Goal: Task Accomplishment & Management: Manage account settings

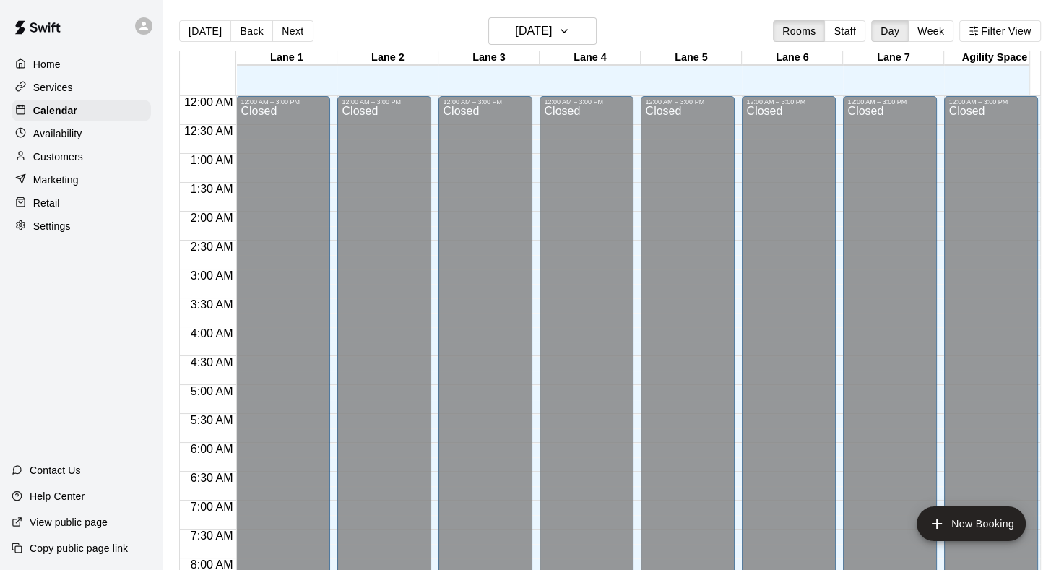
scroll to position [841, 0]
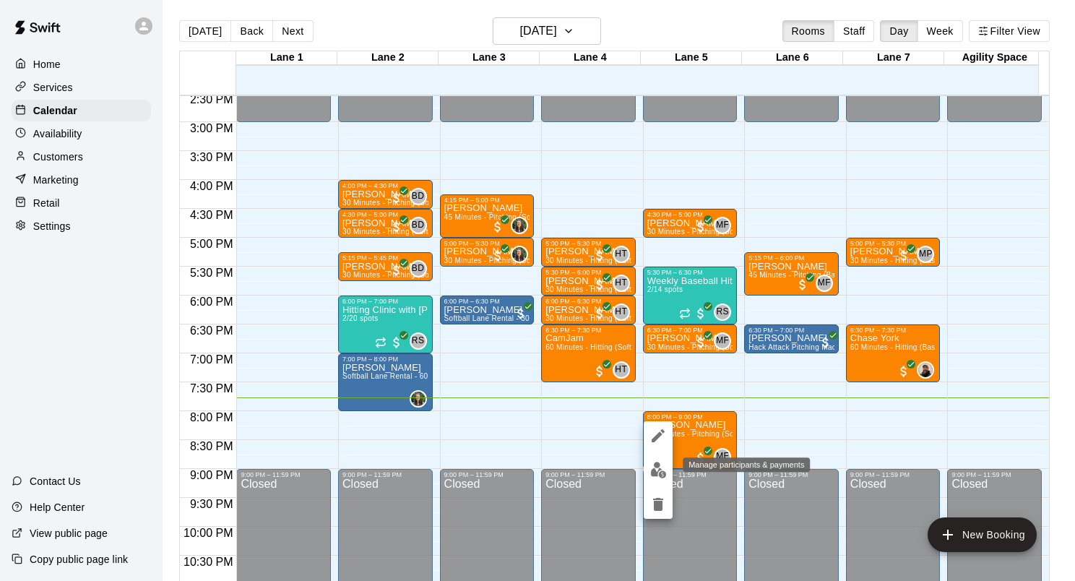
click at [658, 472] on img "edit" at bounding box center [658, 470] width 17 height 17
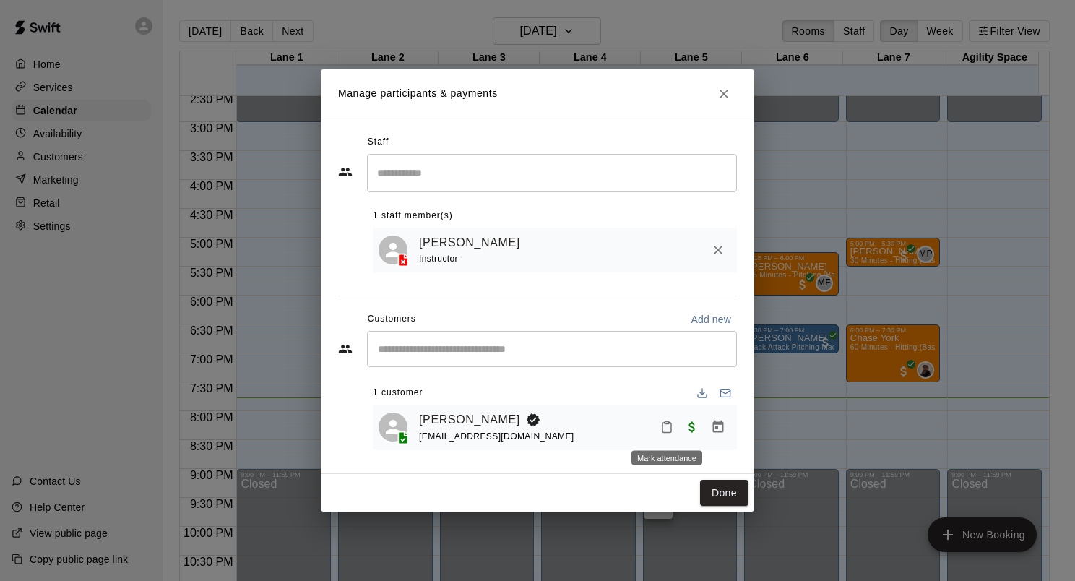
click at [662, 431] on icon "Mark attendance" at bounding box center [666, 426] width 13 height 13
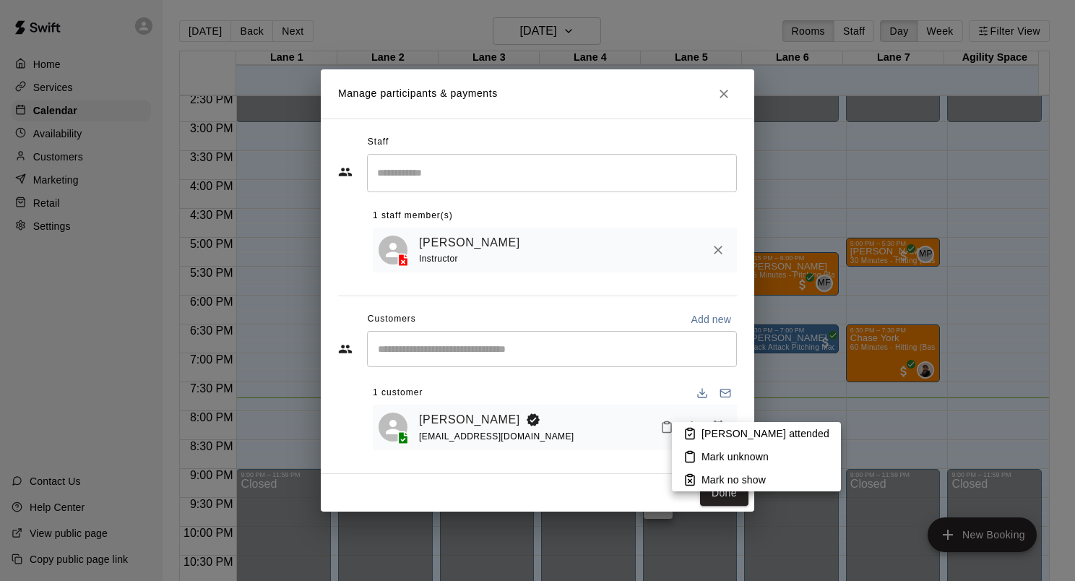
click at [714, 437] on p "Mark attended" at bounding box center [765, 433] width 128 height 14
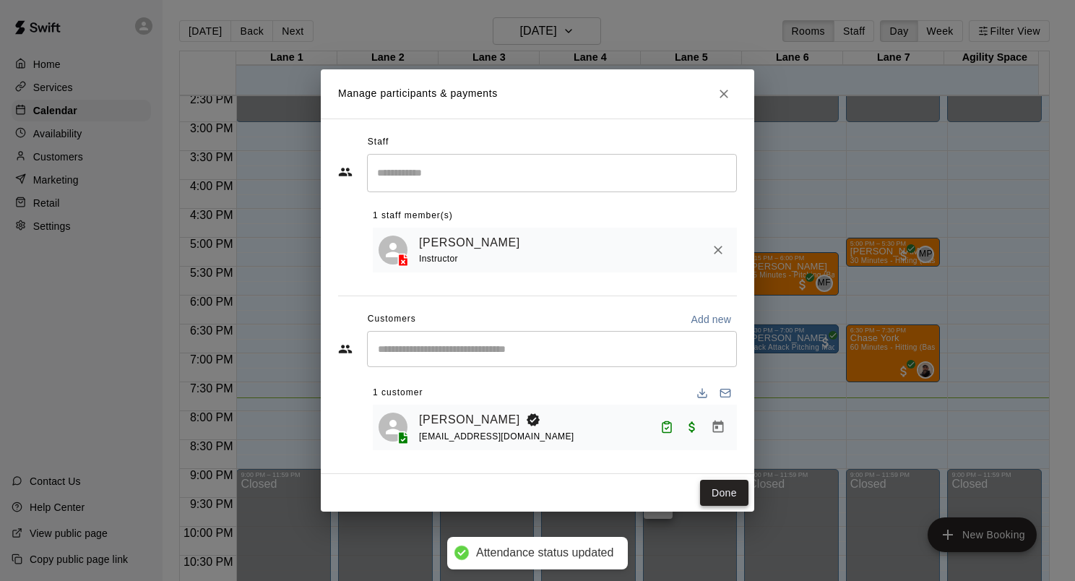
click at [731, 498] on button "Done" at bounding box center [724, 493] width 48 height 27
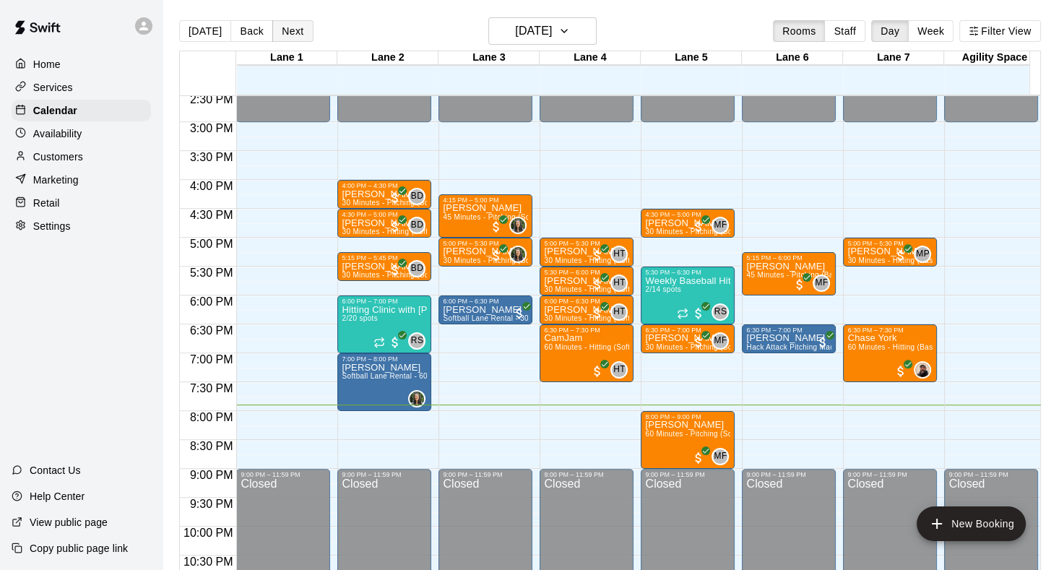
click at [285, 25] on button "Next" at bounding box center [292, 31] width 40 height 22
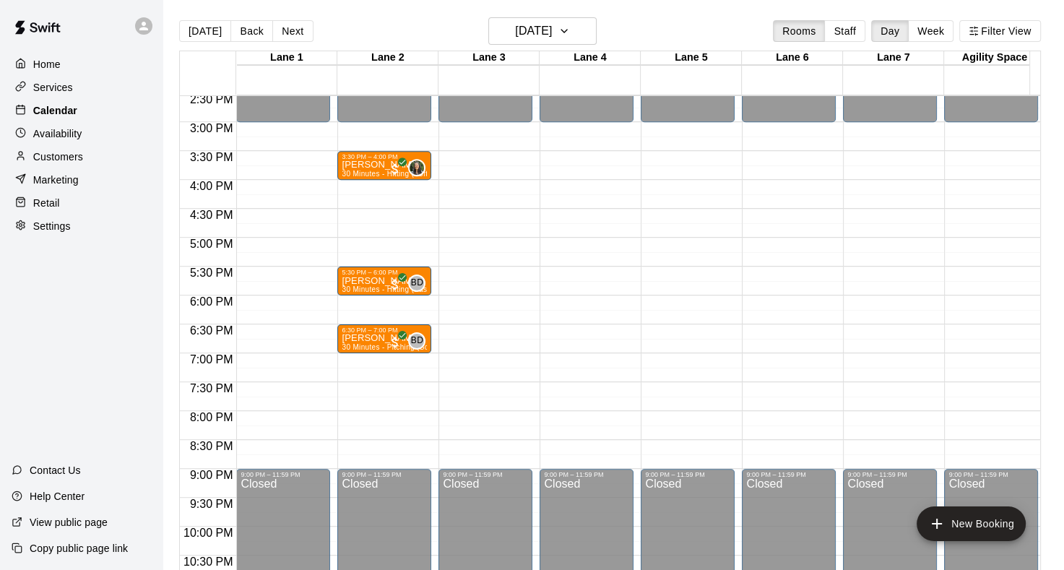
click at [61, 112] on p "Calendar" at bounding box center [55, 110] width 44 height 14
click at [195, 28] on button "[DATE]" at bounding box center [205, 31] width 52 height 22
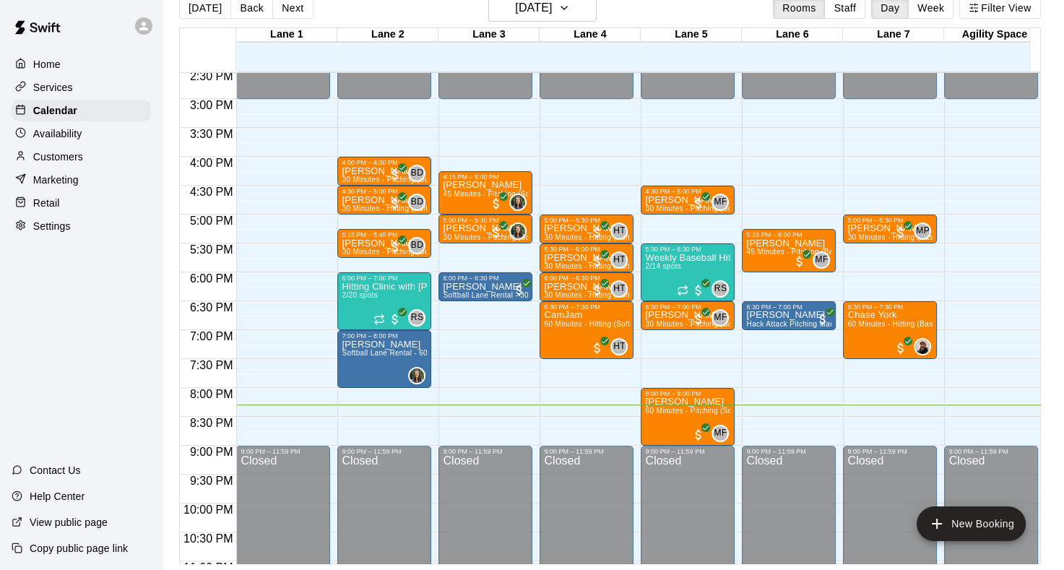
scroll to position [34, 2]
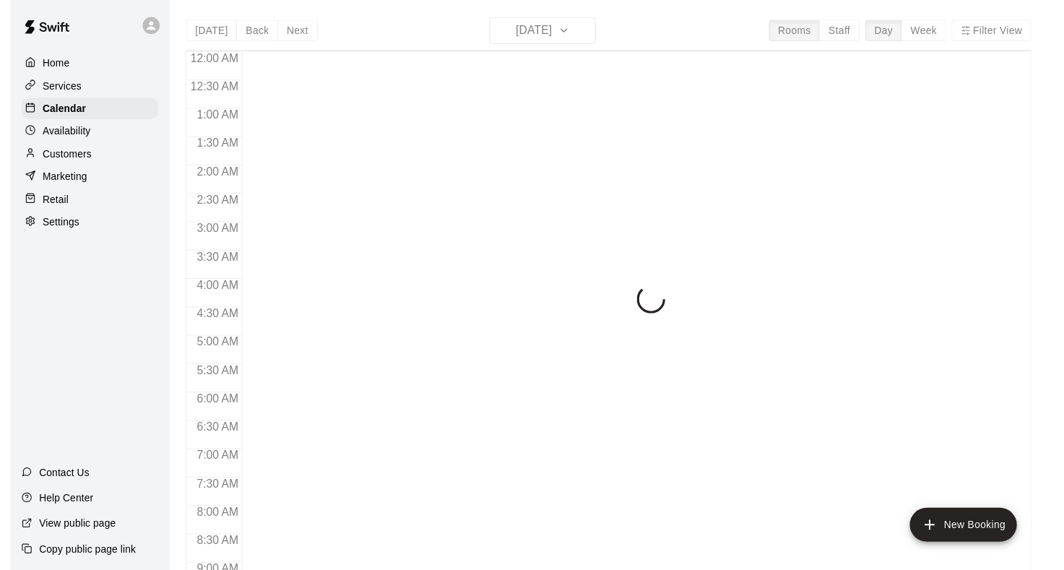
scroll to position [841, 0]
